Goal: Task Accomplishment & Management: Manage account settings

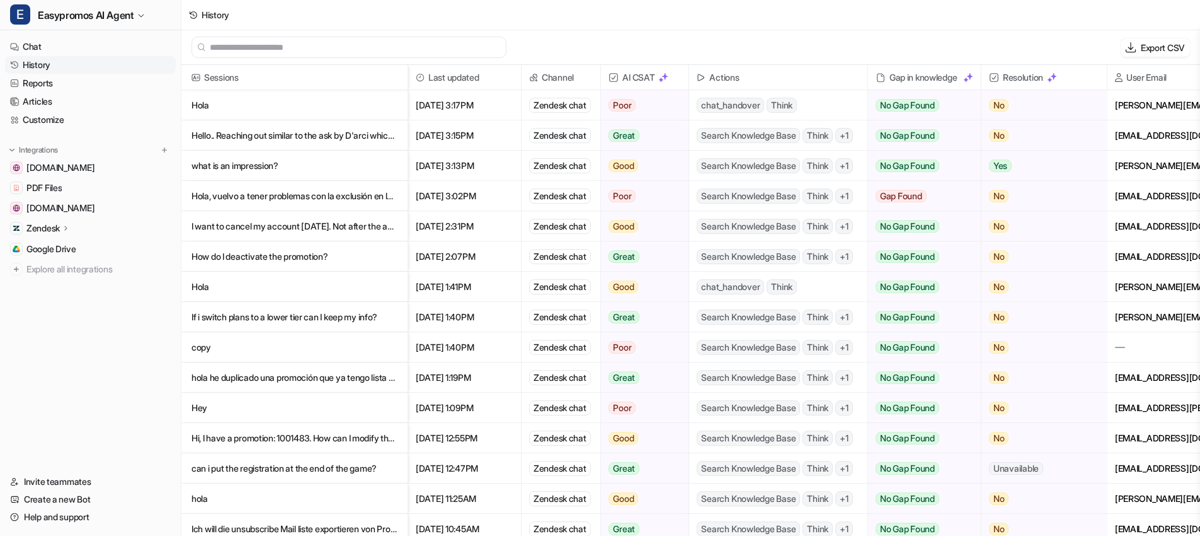
scroll to position [2, 0]
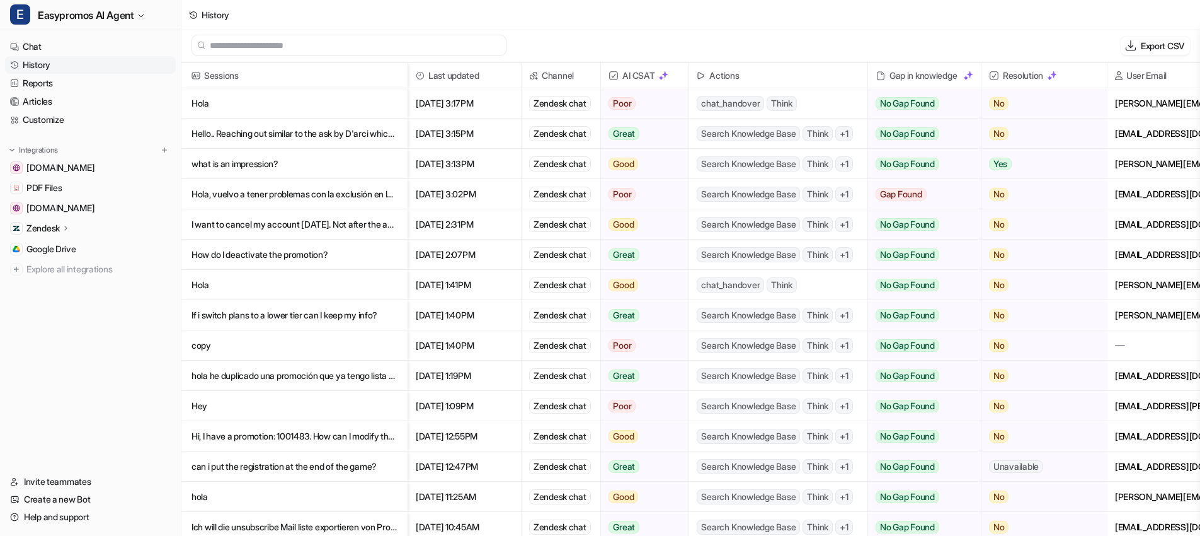
click at [122, 56] on link "History" at bounding box center [90, 65] width 171 height 18
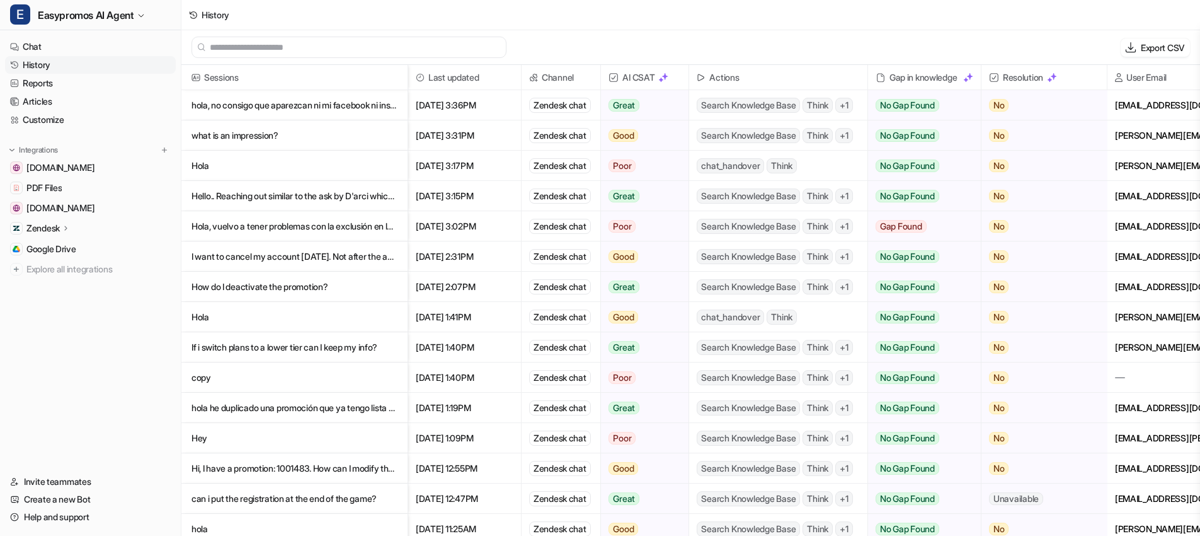
click at [253, 100] on p "hola, no consigo que aparezcan ni mi facebook ni instagram en las promociones de" at bounding box center [295, 105] width 206 height 30
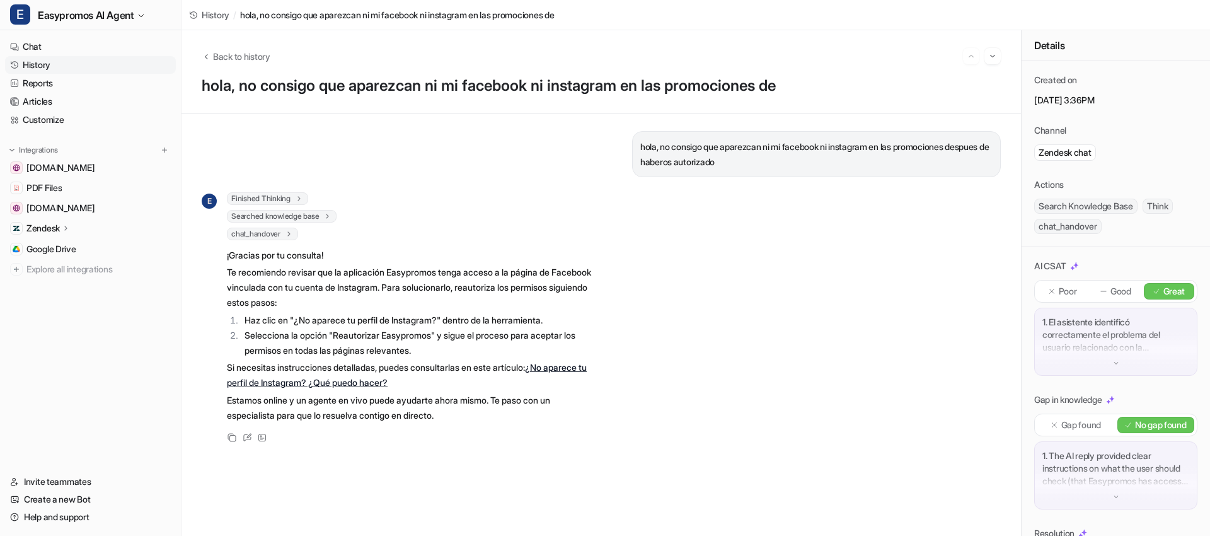
click at [388, 379] on link "¿No aparece tu perfil de Instagram? ¿Qué puedo hacer?" at bounding box center [407, 375] width 360 height 26
click at [250, 439] on icon at bounding box center [247, 437] width 9 height 9
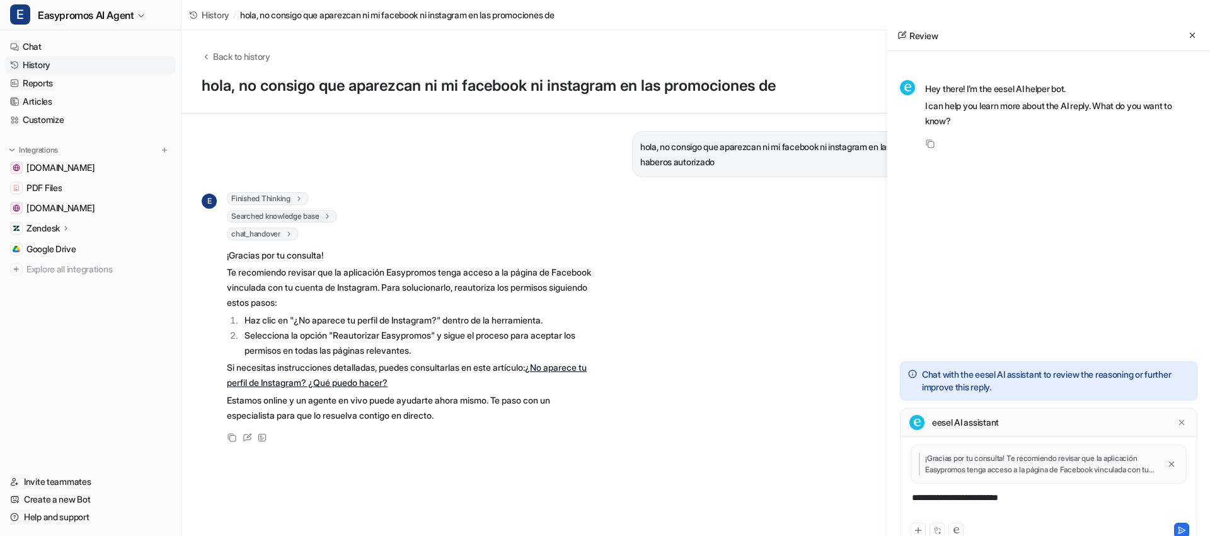
click at [1026, 497] on div "**********" at bounding box center [1048, 505] width 291 height 29
drag, startPoint x: 1026, startPoint y: 497, endPoint x: 905, endPoint y: 497, distance: 121.6
click at [905, 497] on div "**********" at bounding box center [1048, 505] width 291 height 29
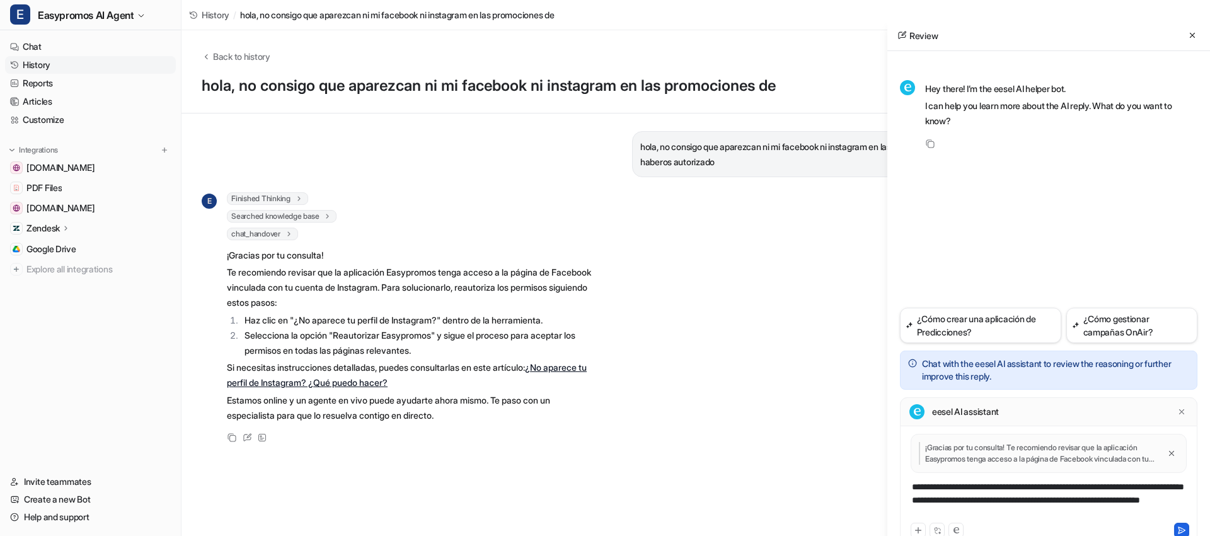
click at [1180, 527] on icon at bounding box center [1181, 530] width 7 height 6
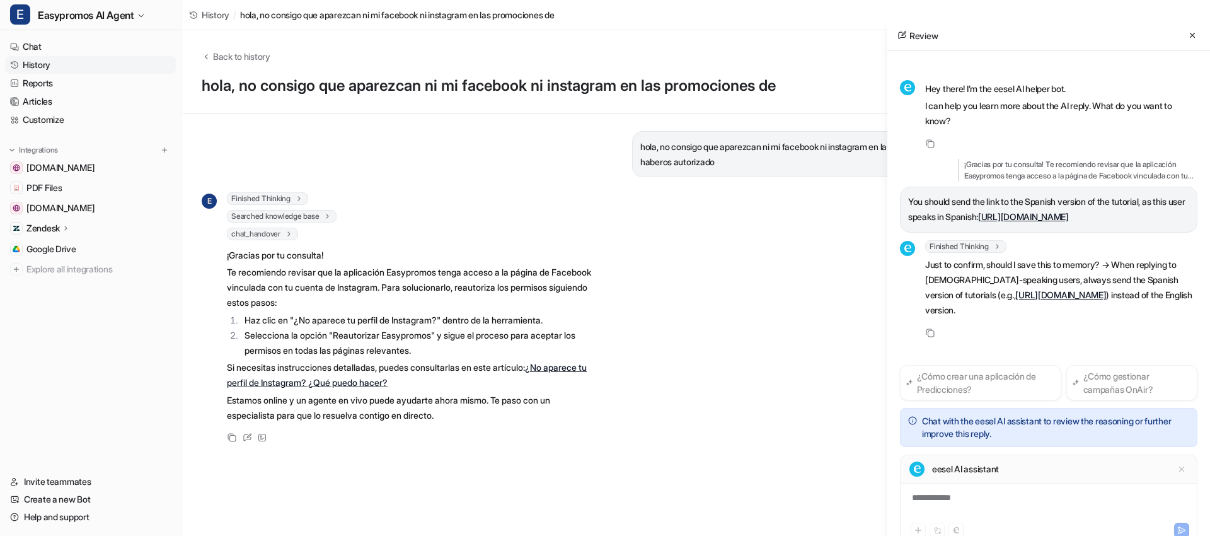
scroll to position [21, 0]
click at [961, 498] on div at bounding box center [1048, 505] width 291 height 29
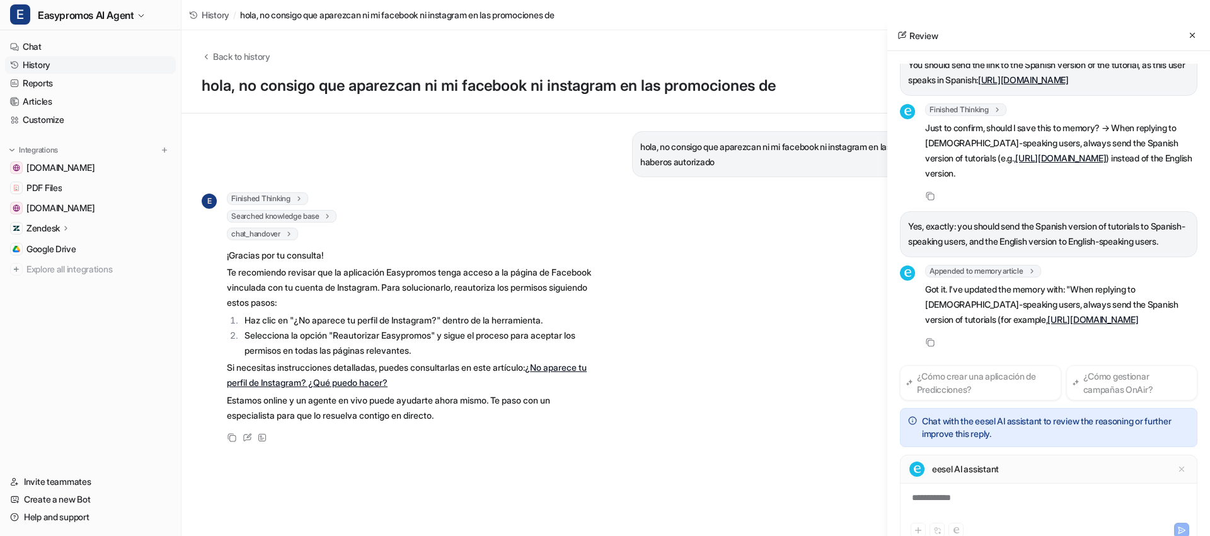
scroll to position [212, 0]
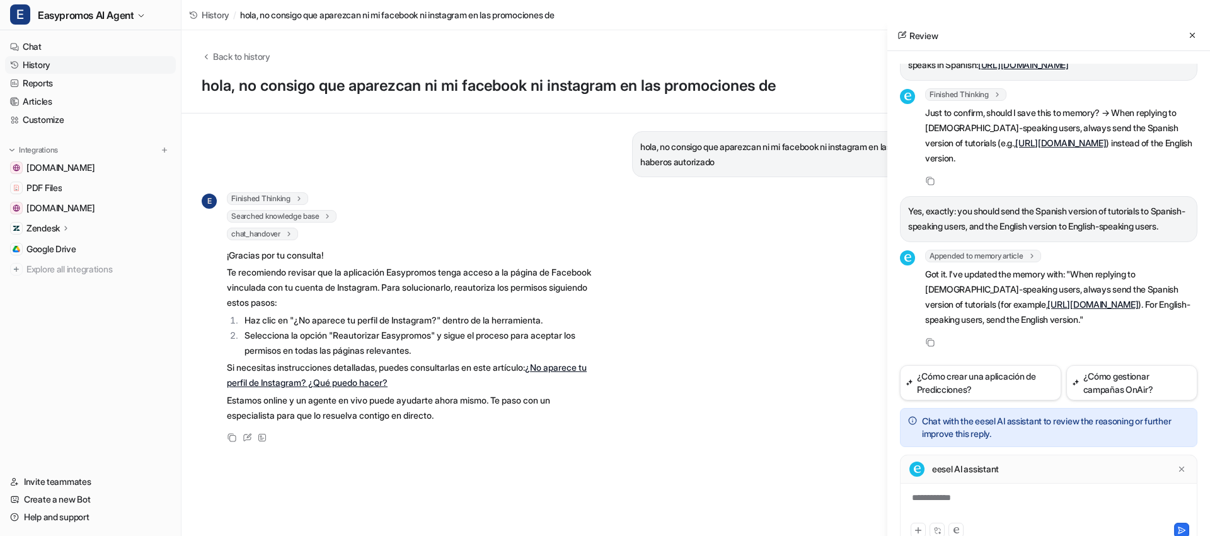
click at [984, 326] on p "Got it. I've updated the memory with: "When replying to Spanish-speaking users,…" at bounding box center [1061, 297] width 272 height 60
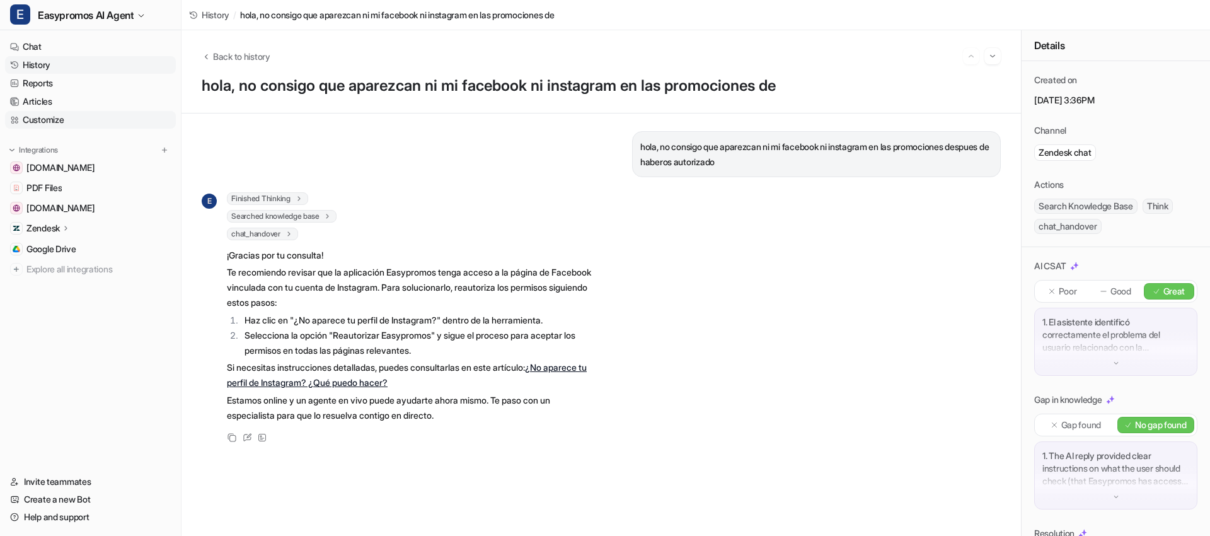
click at [58, 123] on link "Customize" at bounding box center [90, 120] width 171 height 18
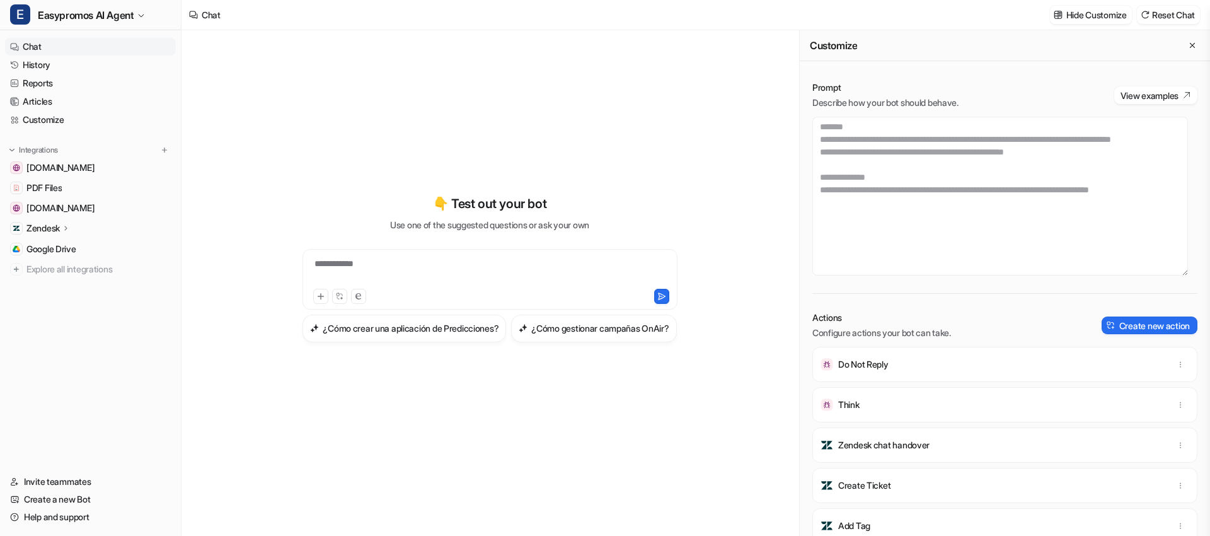
scroll to position [142, 0]
click at [992, 238] on textarea at bounding box center [1000, 196] width 376 height 159
click at [1157, 240] on textarea at bounding box center [1000, 196] width 376 height 159
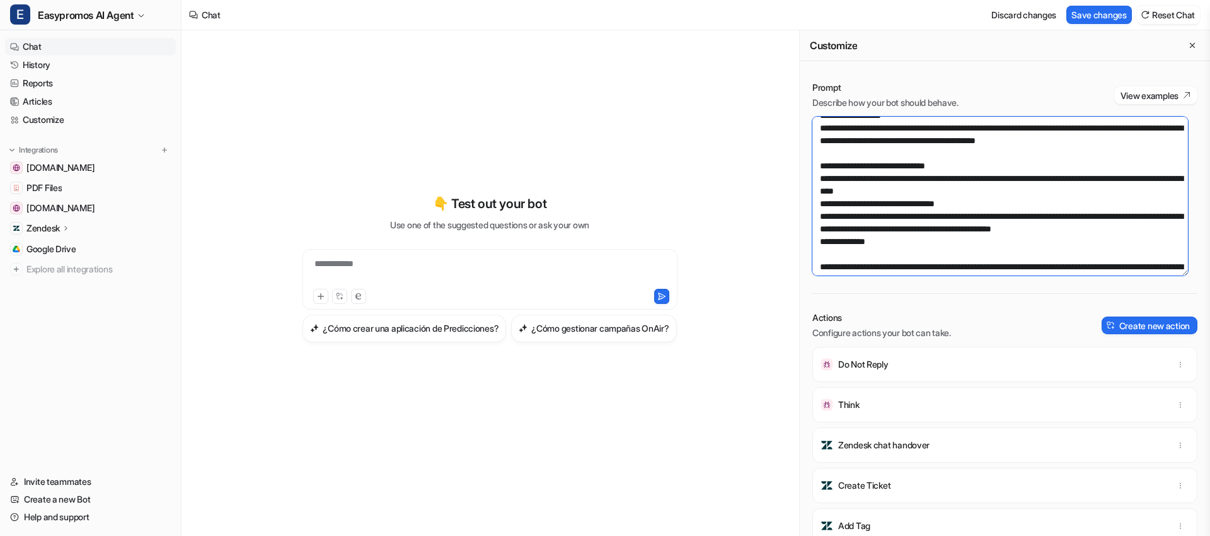
drag, startPoint x: 875, startPoint y: 256, endPoint x: 827, endPoint y: 253, distance: 48.6
click at [827, 253] on textarea at bounding box center [1000, 196] width 376 height 159
paste textarea "**********"
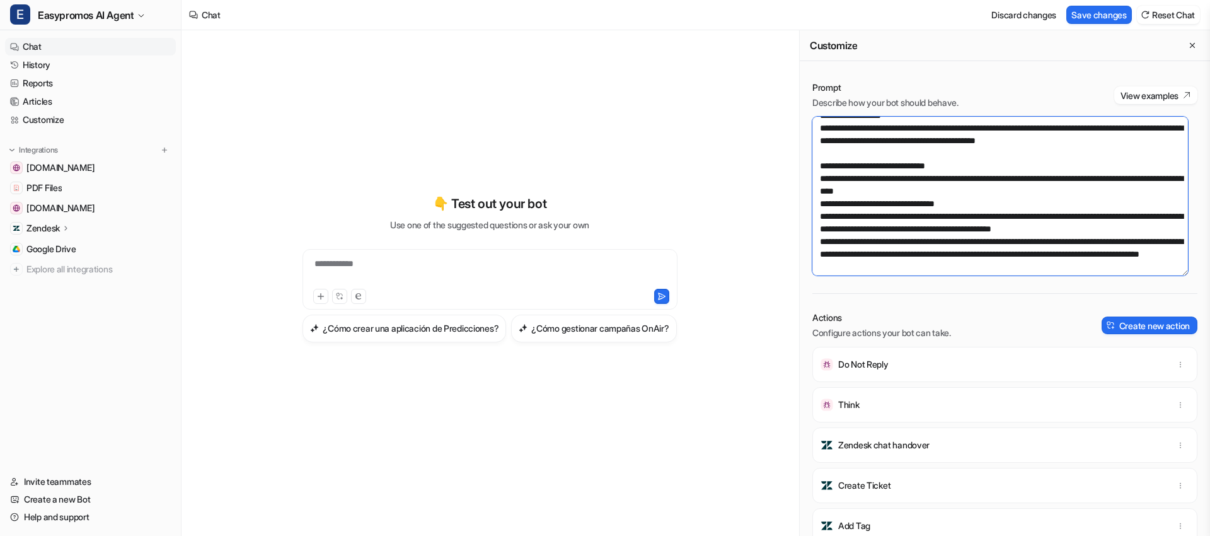
scroll to position [184, 0]
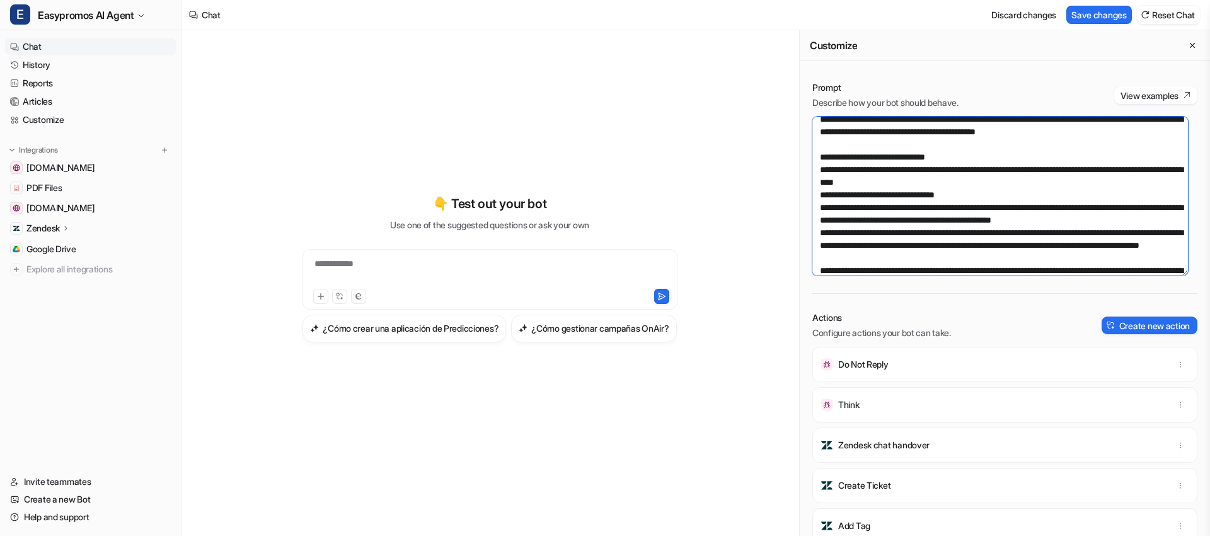
click at [826, 244] on textarea at bounding box center [1000, 196] width 376 height 159
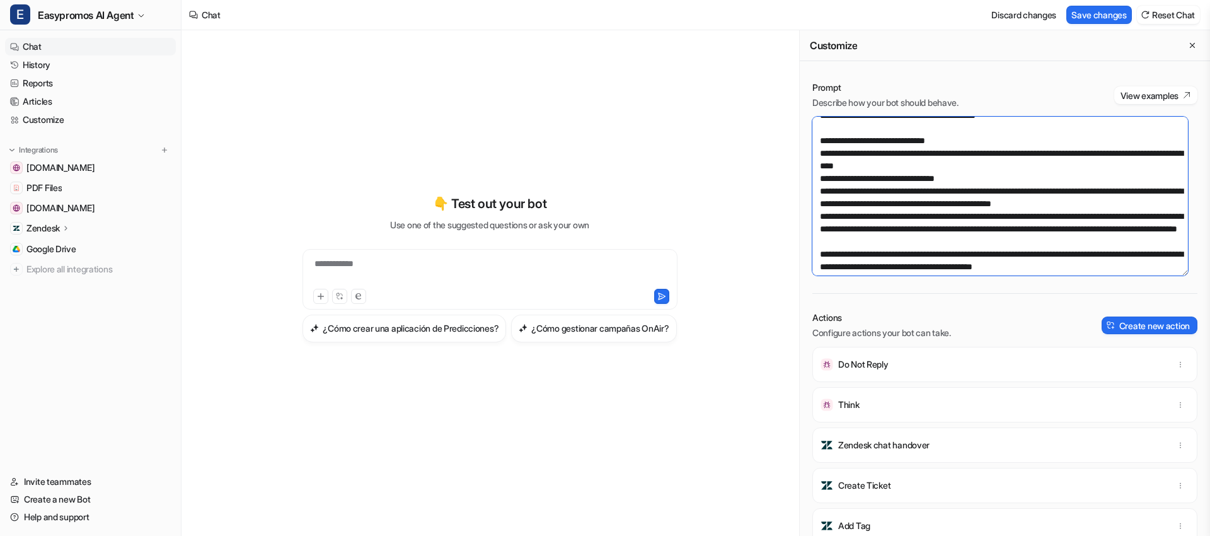
scroll to position [202, 0]
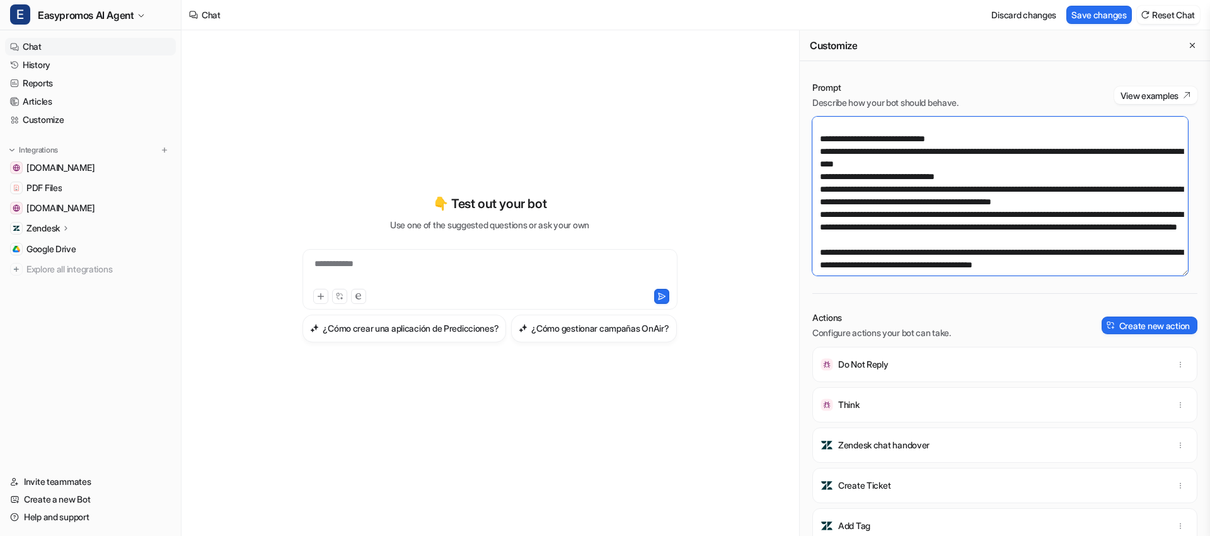
drag, startPoint x: 1035, startPoint y: 251, endPoint x: 1067, endPoint y: 255, distance: 32.4
click at [1068, 255] on textarea at bounding box center [1000, 196] width 376 height 159
drag, startPoint x: 870, startPoint y: 223, endPoint x: 881, endPoint y: 236, distance: 17.0
click at [870, 223] on textarea at bounding box center [1000, 196] width 376 height 159
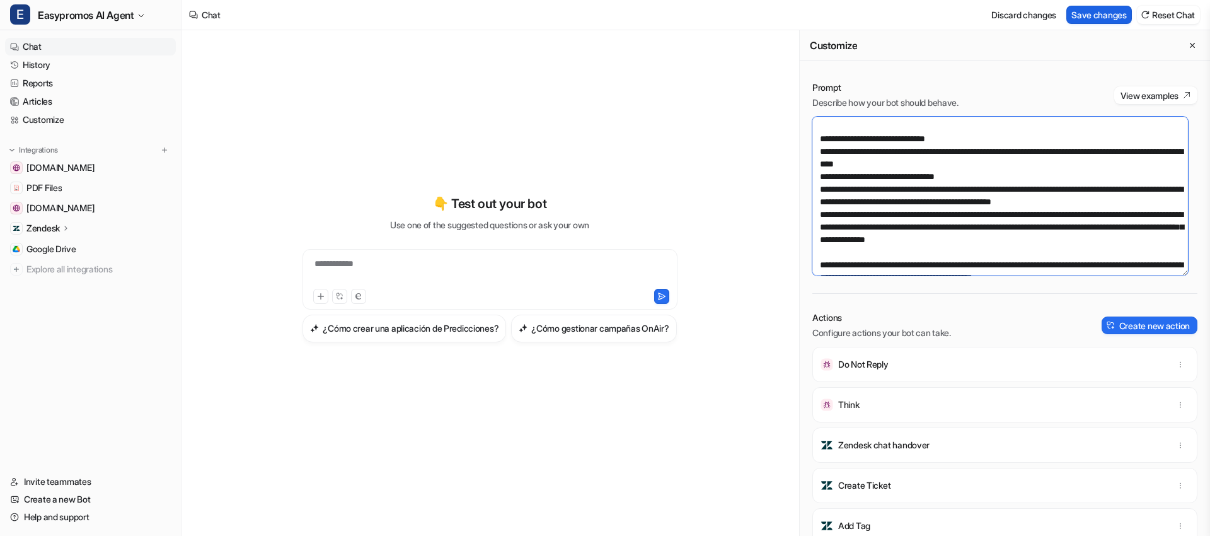
type textarea "**********"
click at [1082, 15] on button "Save changes" at bounding box center [1099, 15] width 66 height 18
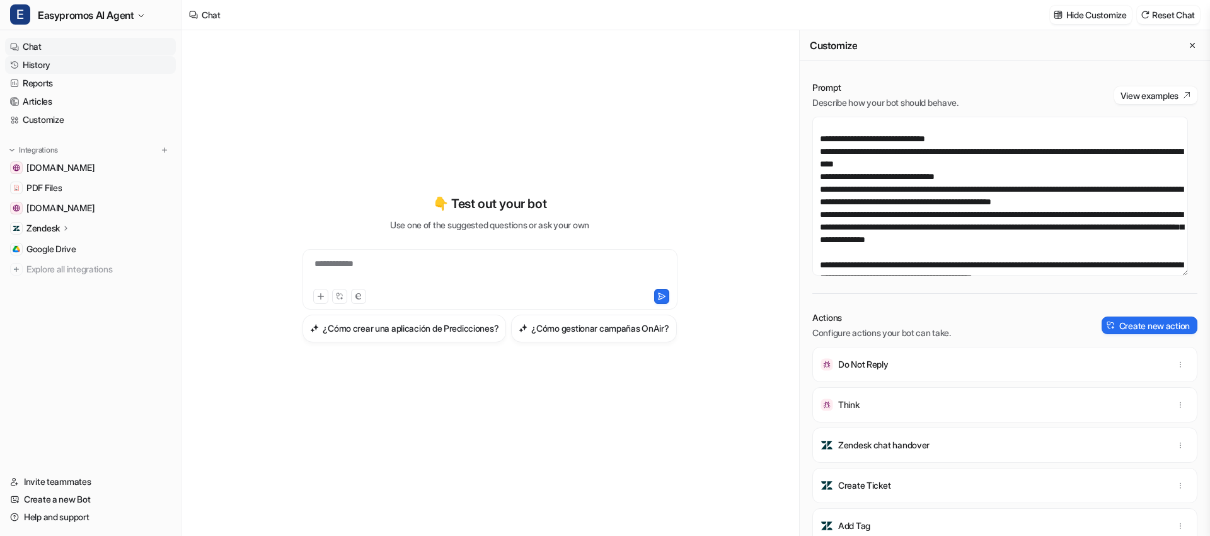
drag, startPoint x: 60, startPoint y: 64, endPoint x: 75, endPoint y: 59, distance: 15.9
click at [60, 64] on link "History" at bounding box center [90, 65] width 171 height 18
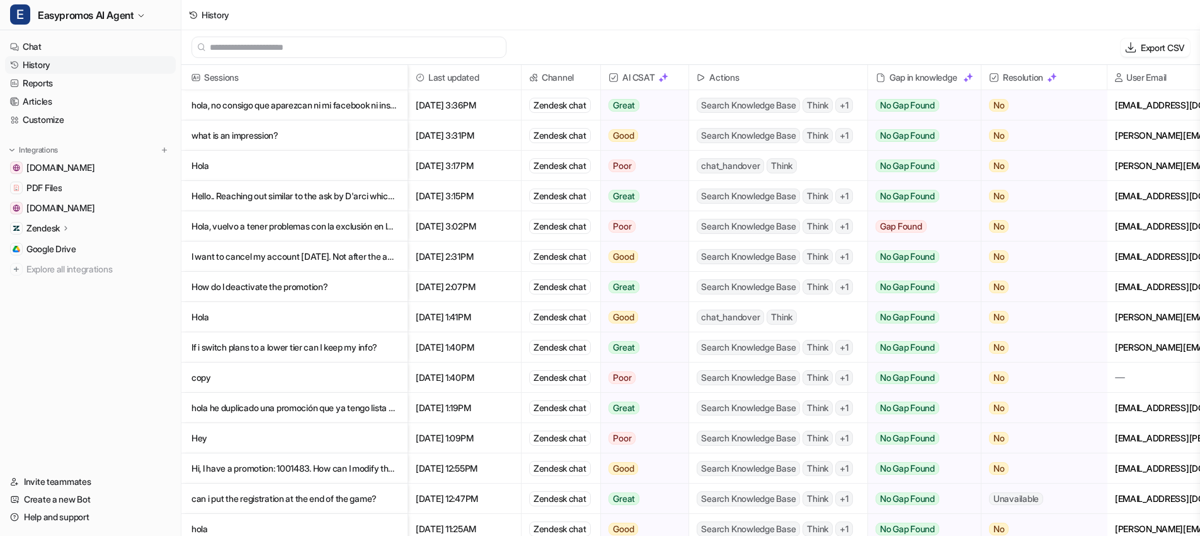
click at [102, 66] on link "History" at bounding box center [90, 65] width 171 height 18
click at [323, 107] on p "hola, no consigo que aparezcan ni mi facebook ni instagram en las promociones de" at bounding box center [295, 105] width 206 height 30
